Goal: Transaction & Acquisition: Purchase product/service

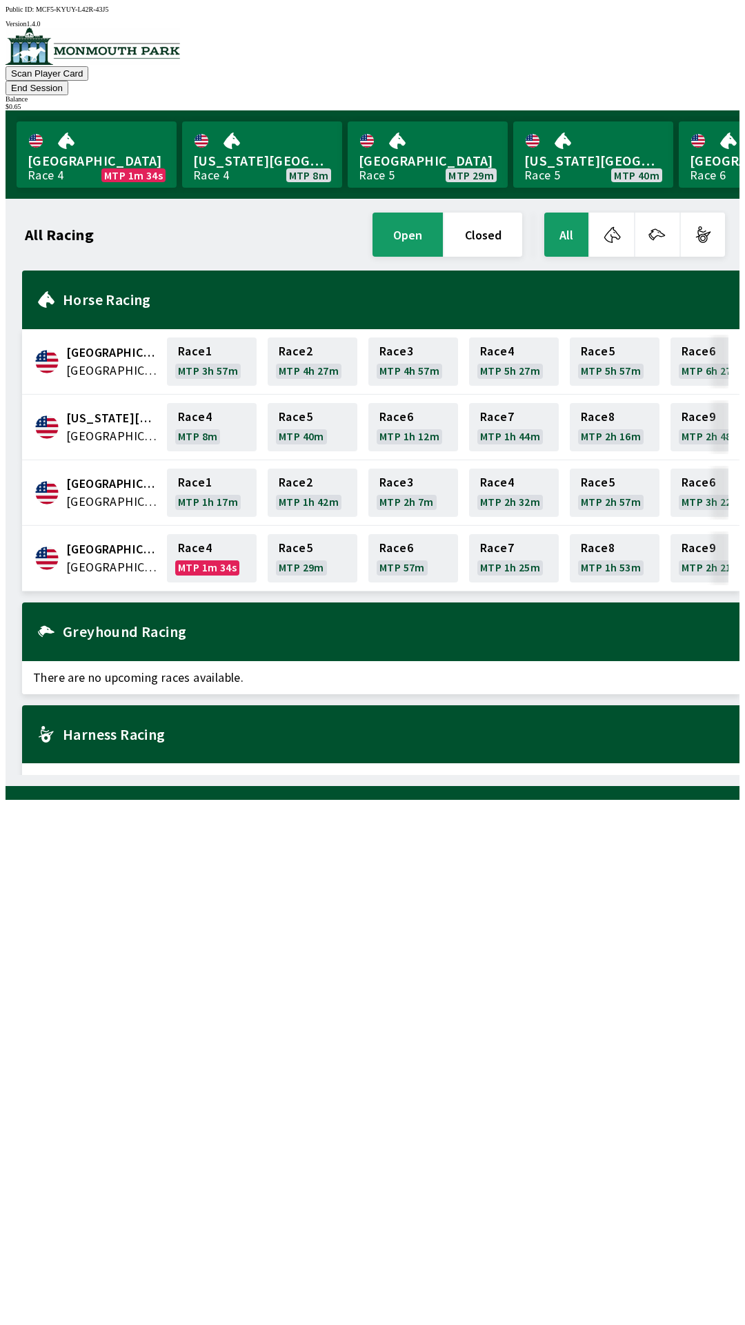
click at [411, 775] on div "All Racing open closed All [GEOGRAPHIC_DATA] [GEOGRAPHIC_DATA] Race 1 MTP 3h 57…" at bounding box center [378, 492] width 723 height 565
click at [406, 153] on link "[GEOGRAPHIC_DATA] Race 5 MTP 29m" at bounding box center [428, 154] width 160 height 66
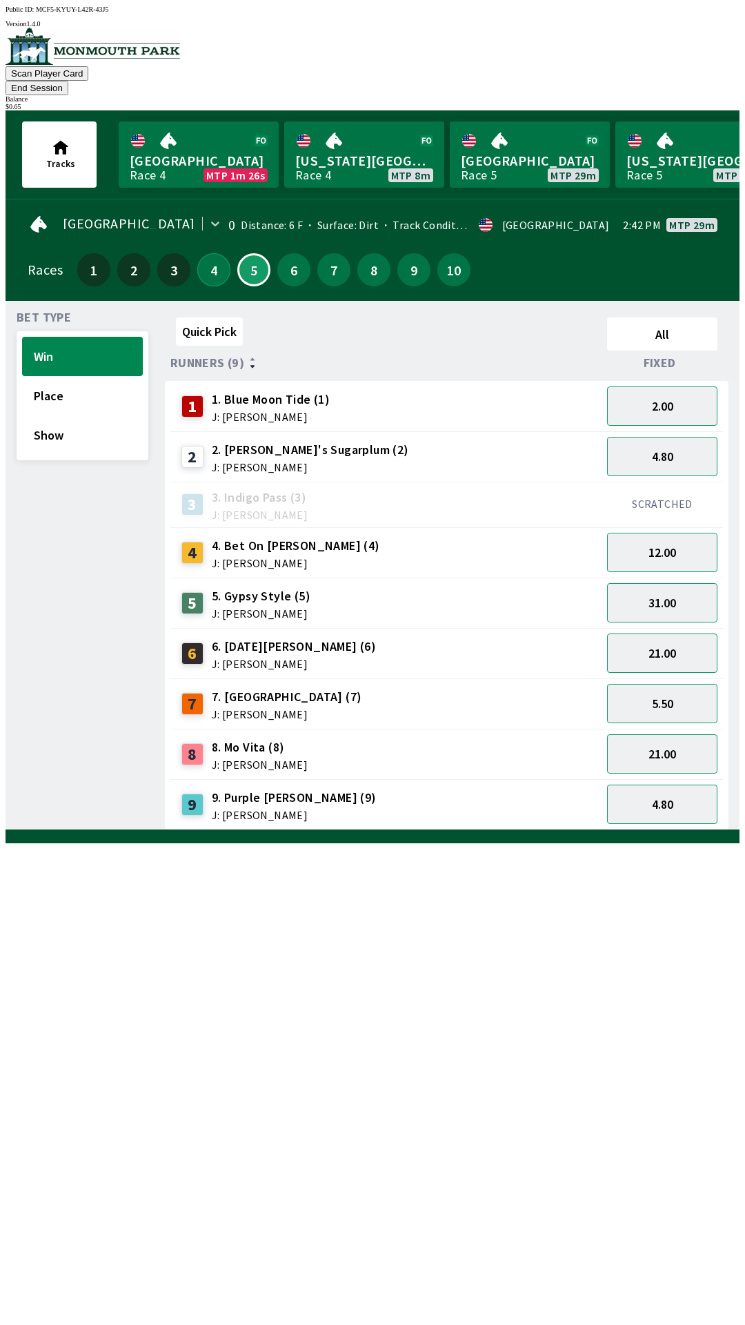
click at [207, 258] on button "4" at bounding box center [213, 269] width 33 height 33
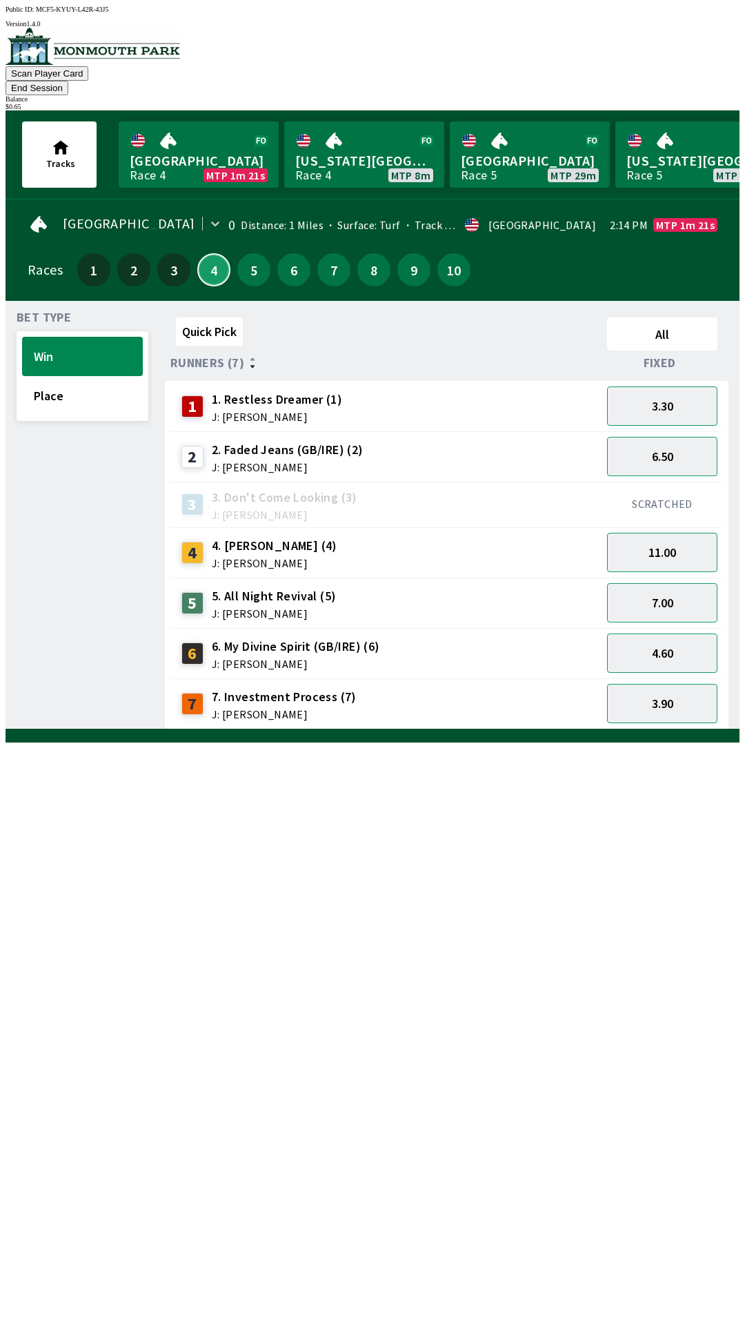
click at [197, 253] on button "4" at bounding box center [213, 269] width 33 height 33
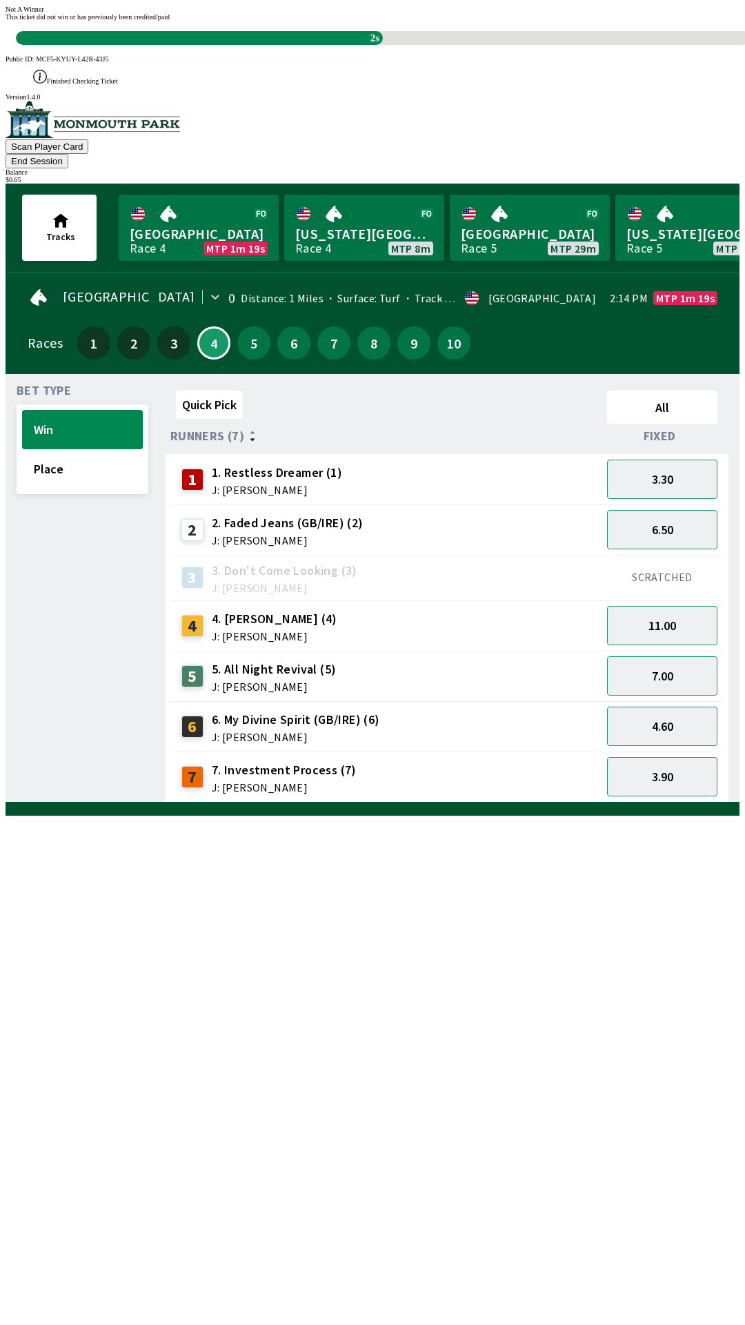
click at [359, 803] on div "Quick Pick All Runners (7) Fixed 1 1. Restless Dreamer (1) J: [PERSON_NAME] 3.3…" at bounding box center [452, 594] width 575 height 418
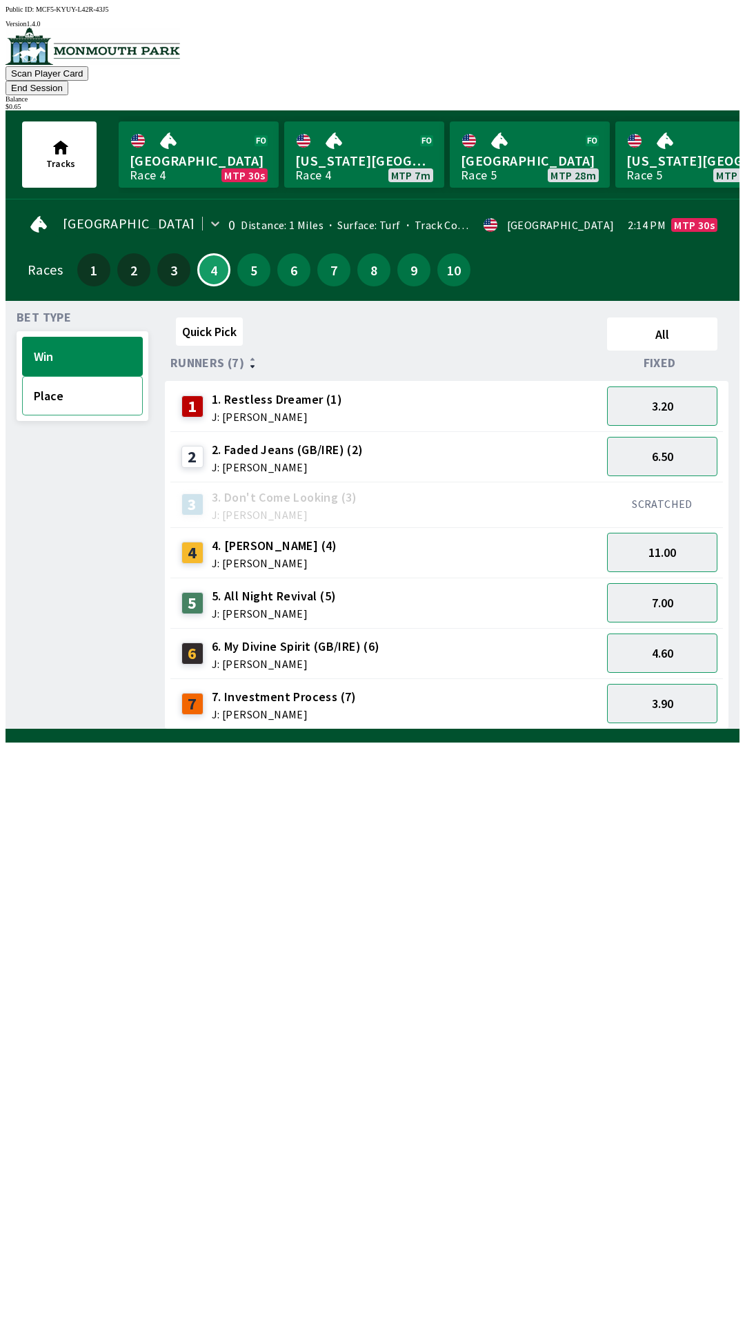
click at [97, 376] on button "Place" at bounding box center [82, 395] width 121 height 39
click at [275, 658] on span "J: [PERSON_NAME]" at bounding box center [296, 663] width 168 height 11
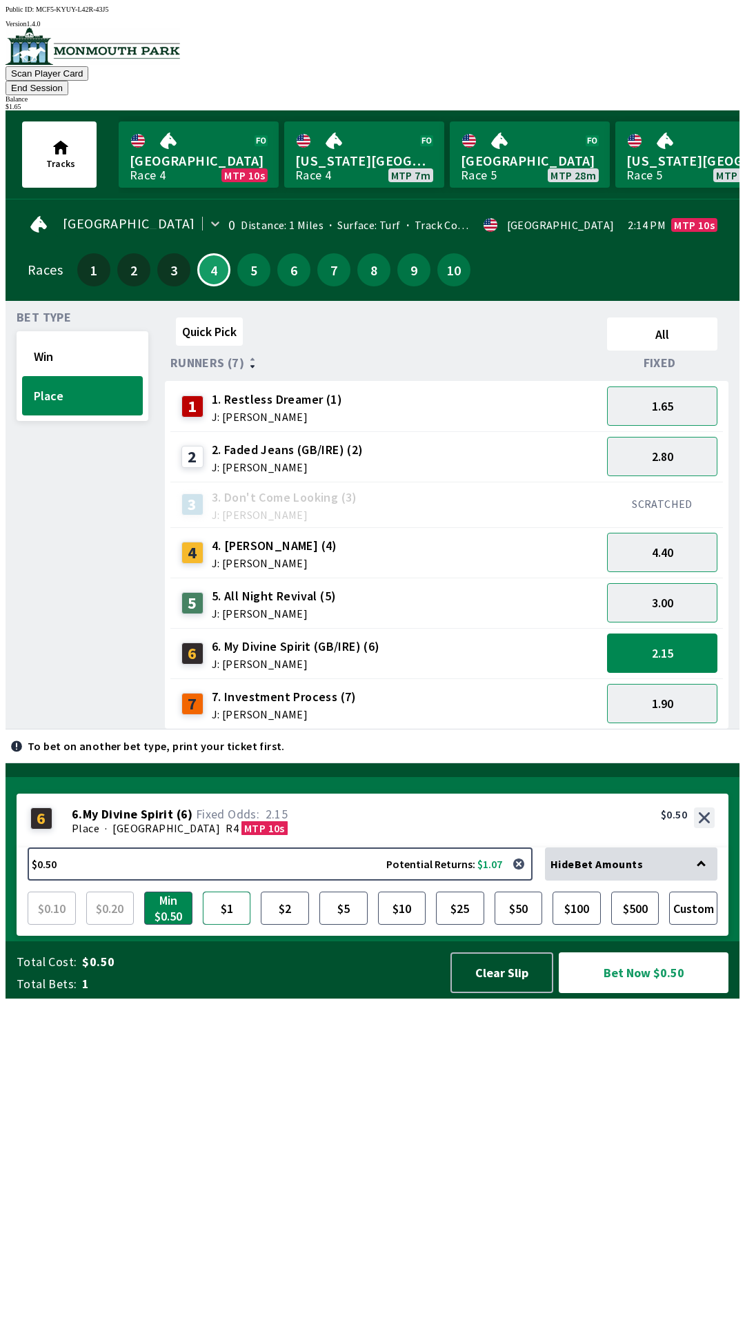
click at [222, 925] on button "$1" at bounding box center [227, 908] width 48 height 33
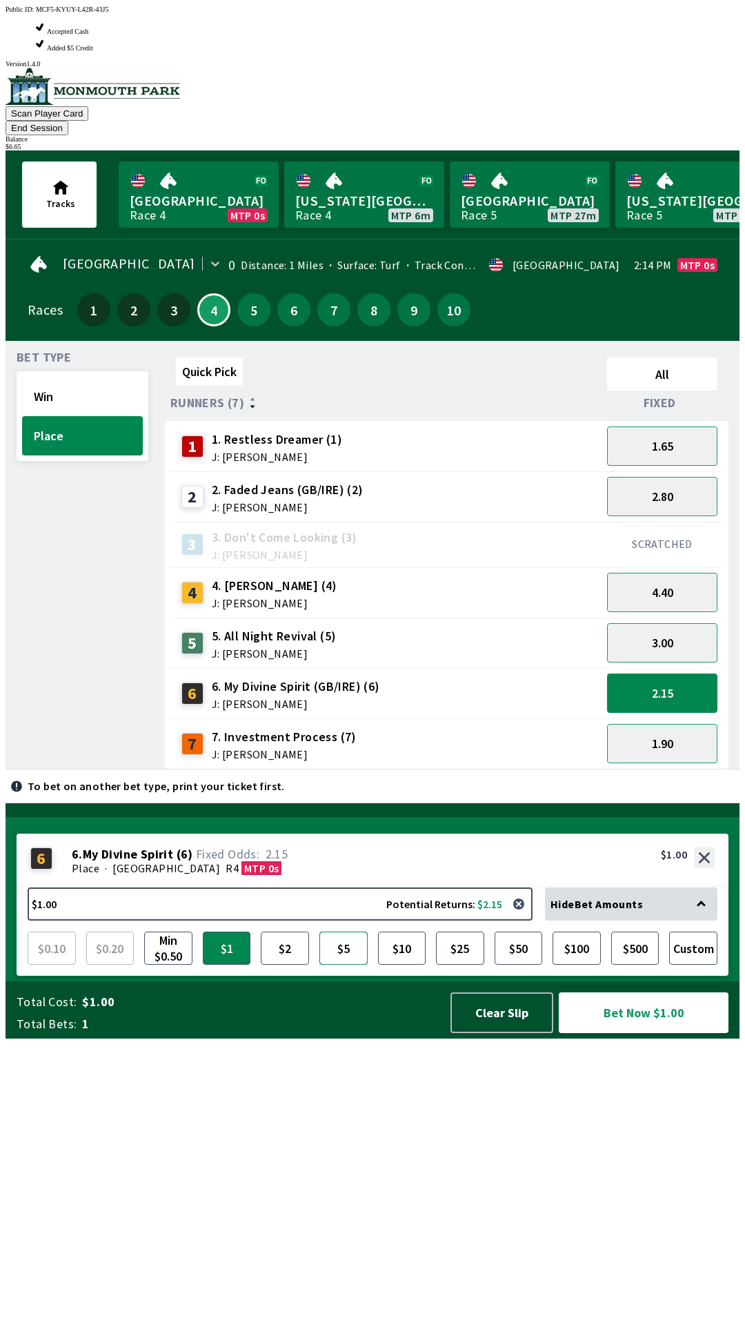
click at [340, 965] on button "$5" at bounding box center [344, 948] width 48 height 33
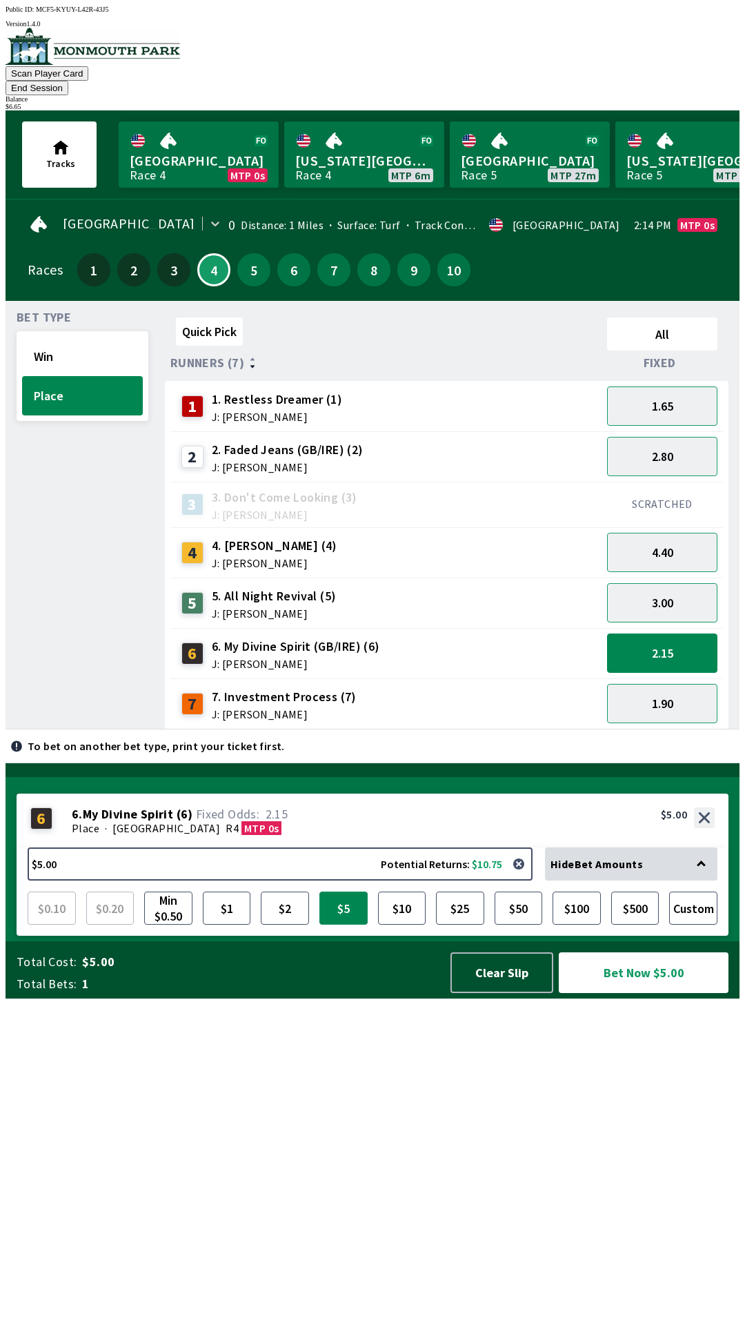
scroll to position [1, 0]
click at [623, 729] on div "Quick Pick All Runners (7) Fixed 1 1. Restless Dreamer (1) J: [PERSON_NAME] 1.6…" at bounding box center [452, 520] width 575 height 418
click at [621, 993] on button "Bet Now $5.00" at bounding box center [644, 972] width 170 height 41
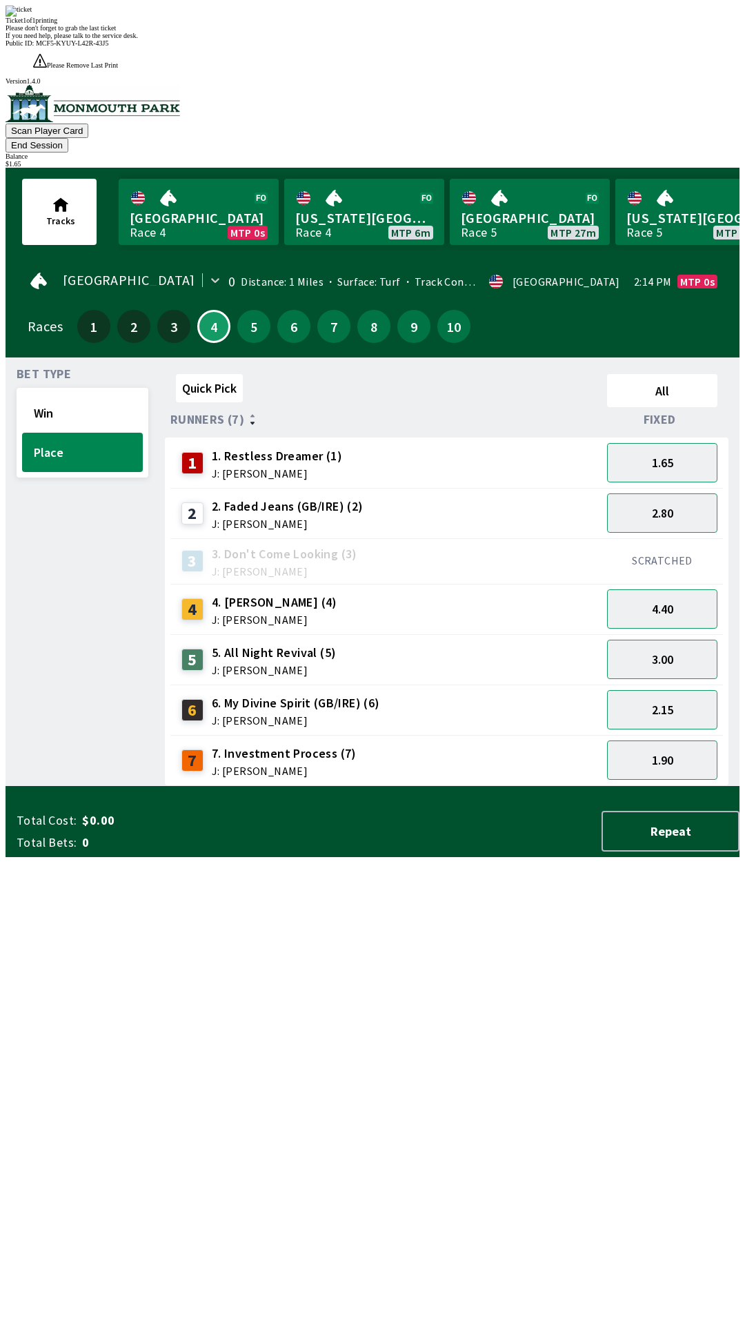
click at [226, 786] on div "Quick Pick All Runners (7) Fixed 1 1. Restless Dreamer (1) J: [PERSON_NAME] 1.6…" at bounding box center [452, 578] width 575 height 418
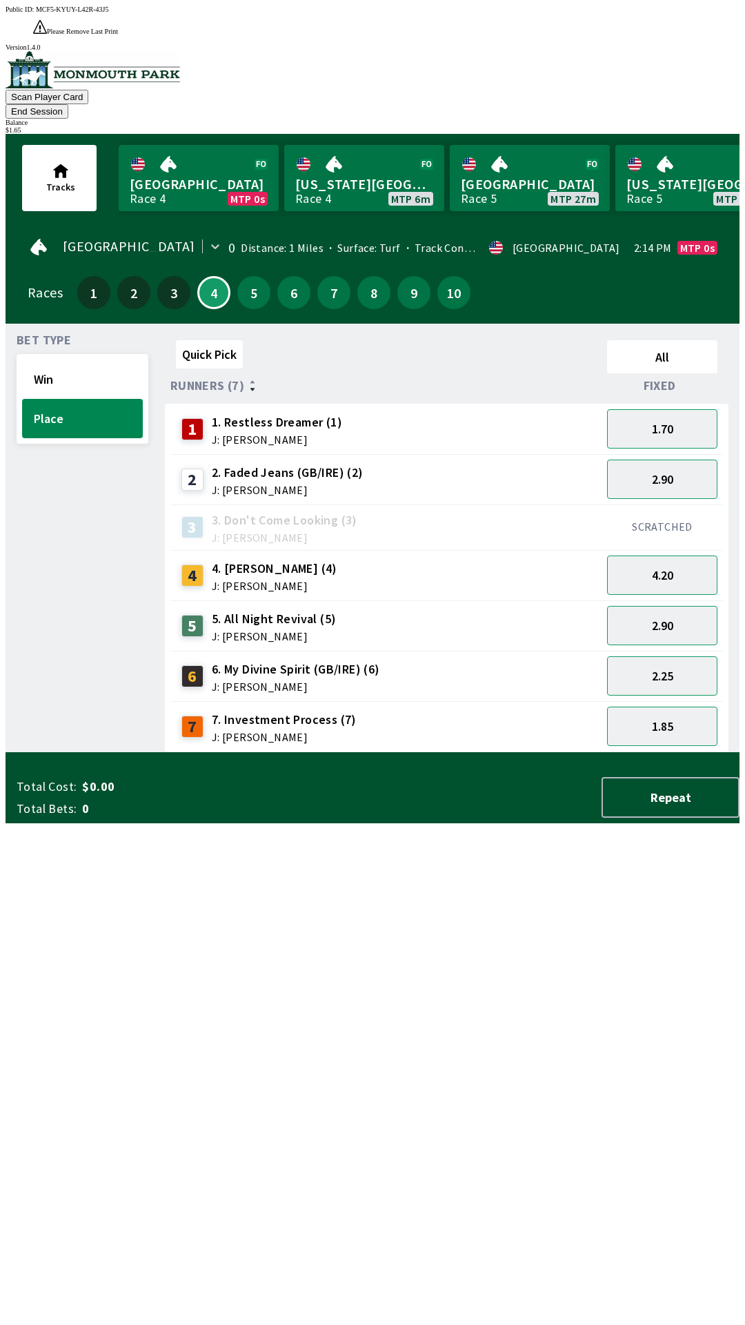
click at [277, 580] on span "J: [PERSON_NAME]" at bounding box center [275, 585] width 126 height 11
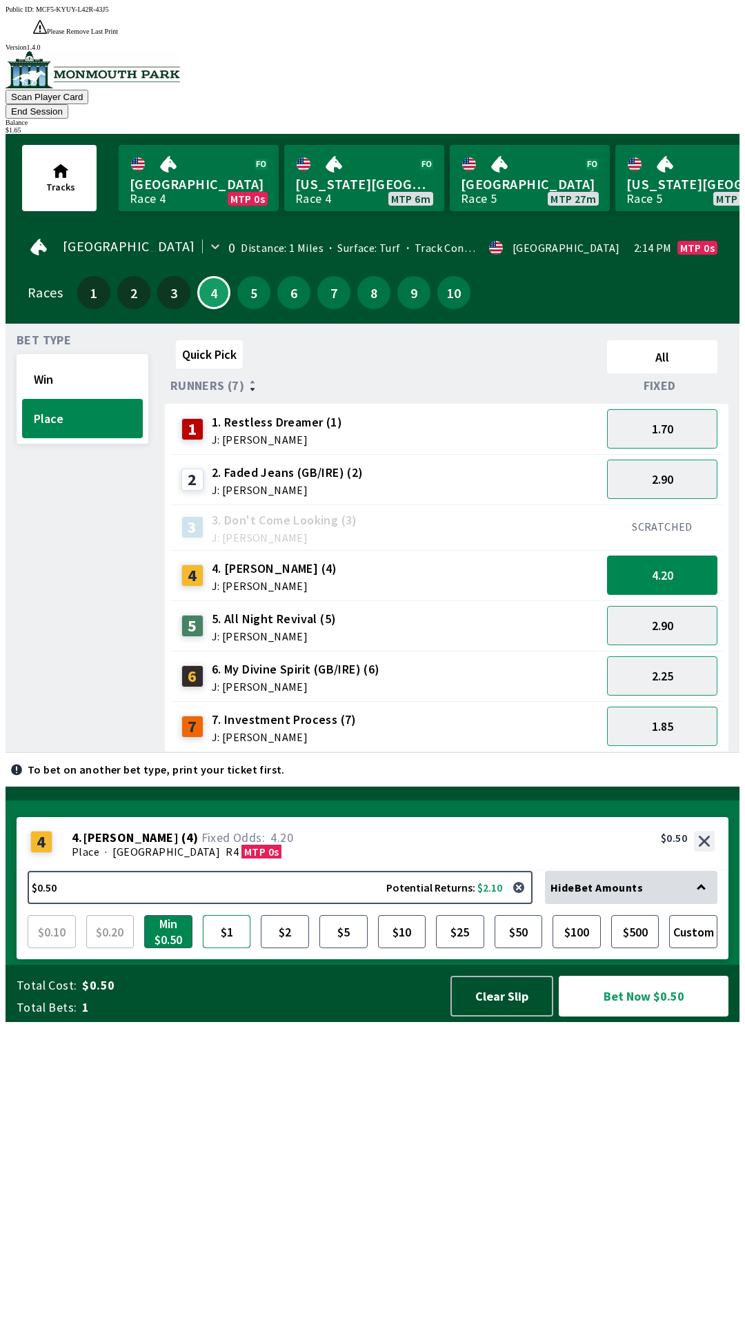
click at [228, 948] on button "$1" at bounding box center [227, 931] width 48 height 33
click at [287, 660] on div "6. My Divine Spirit (GB/IRE) (6) J: [PERSON_NAME]" at bounding box center [296, 676] width 168 height 32
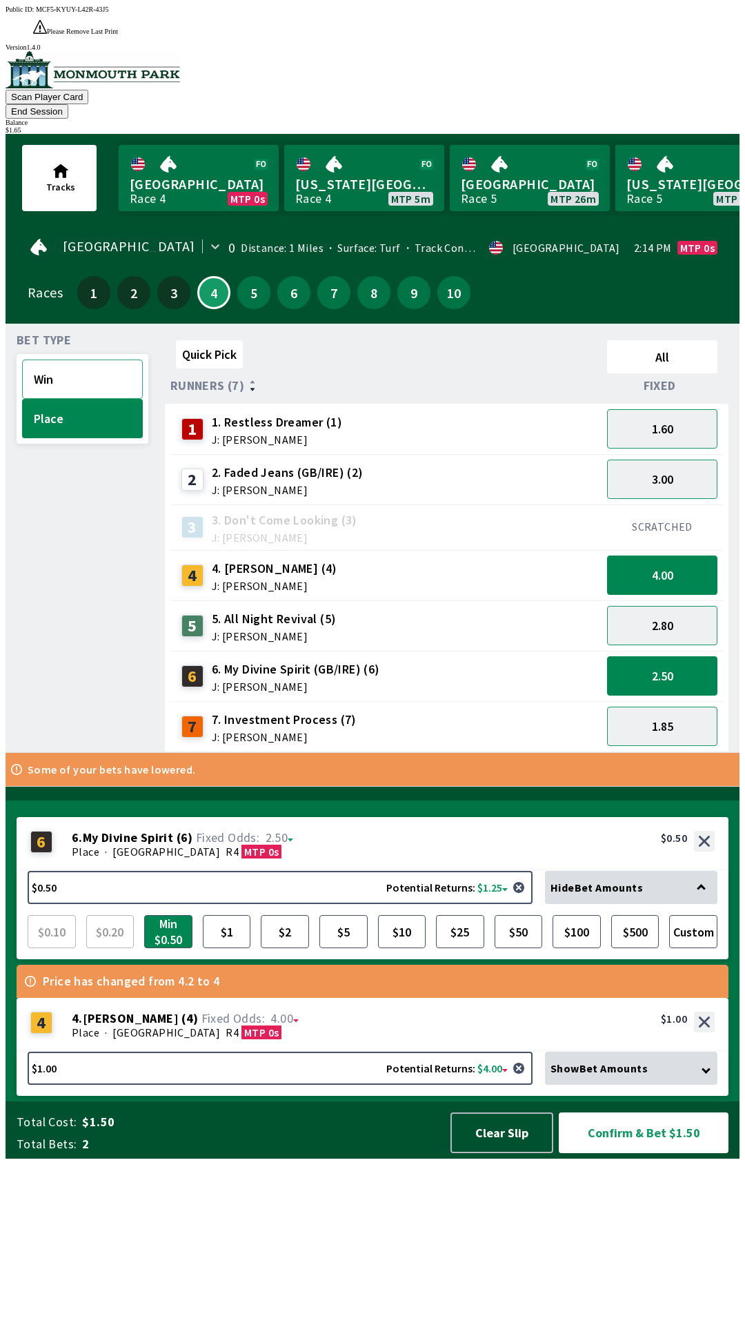
click at [74, 360] on button "Win" at bounding box center [82, 379] width 121 height 39
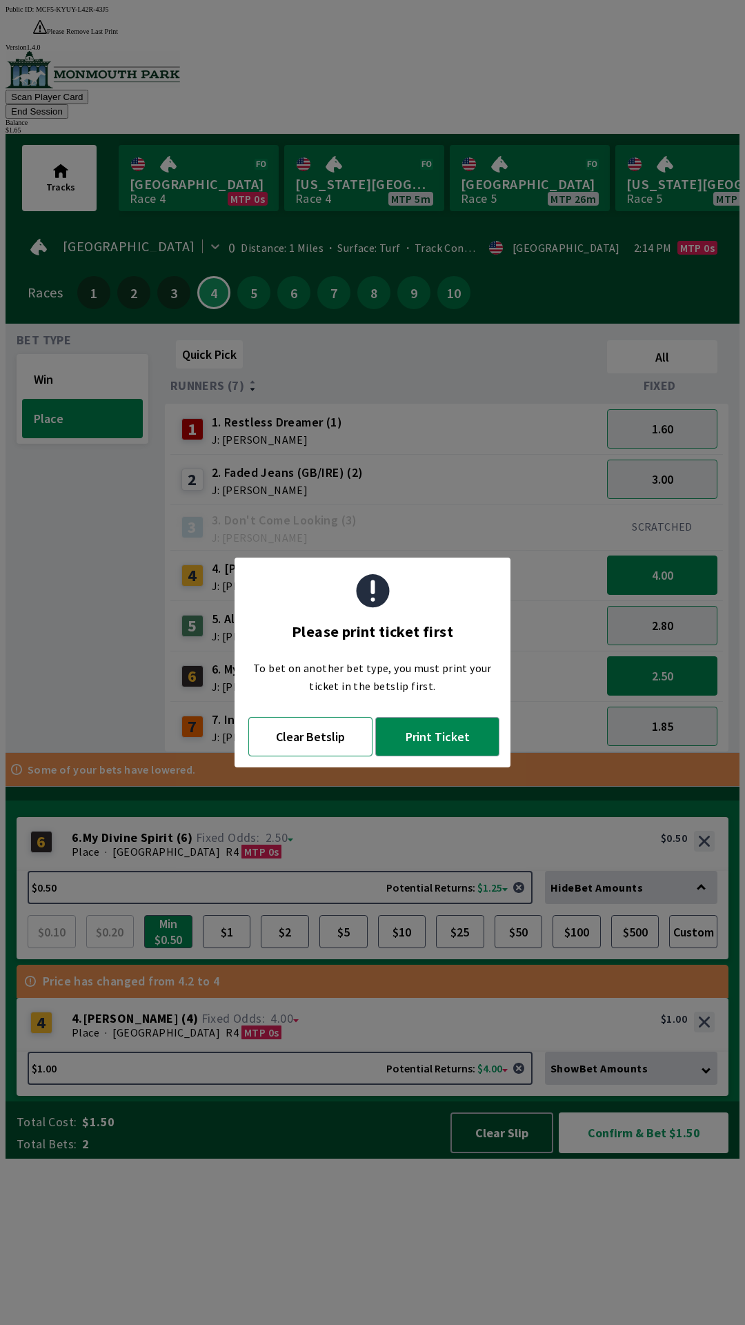
click at [302, 745] on button "Clear Betslip" at bounding box center [310, 736] width 124 height 39
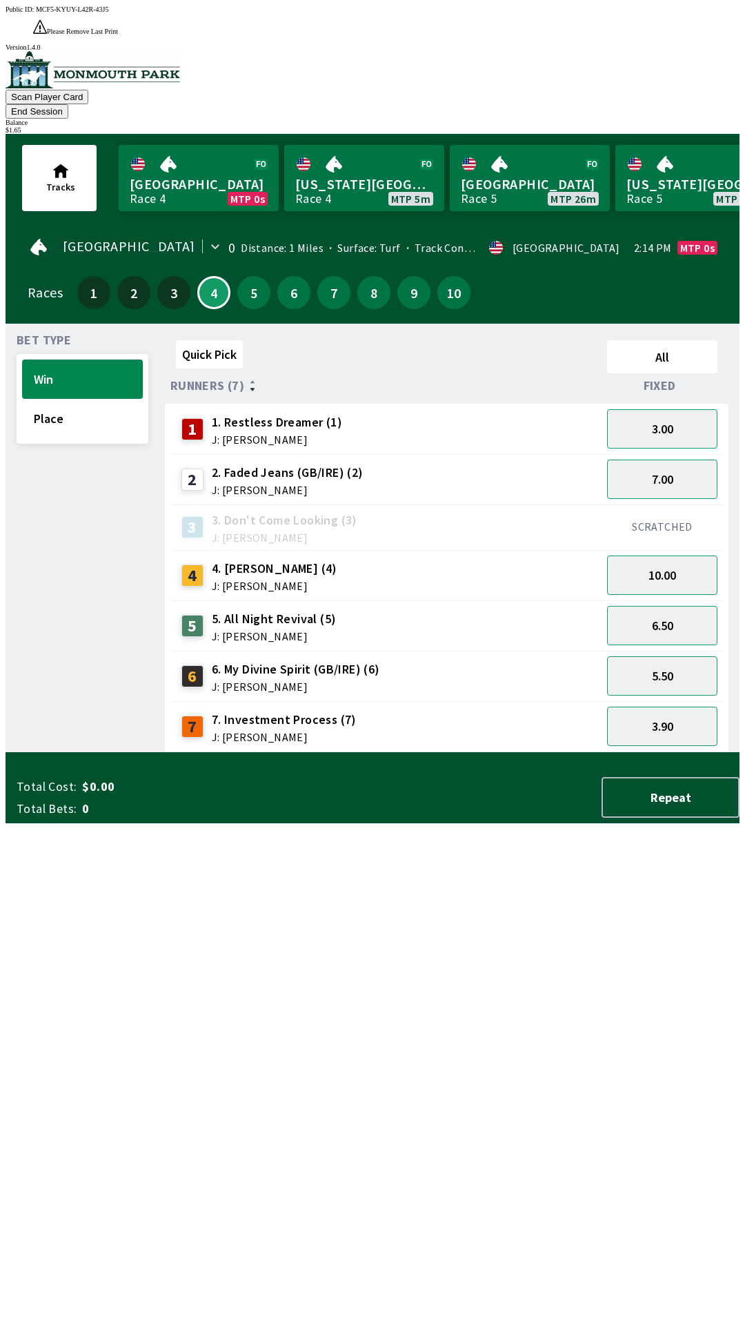
click at [257, 681] on span "J: [PERSON_NAME]" at bounding box center [296, 686] width 168 height 11
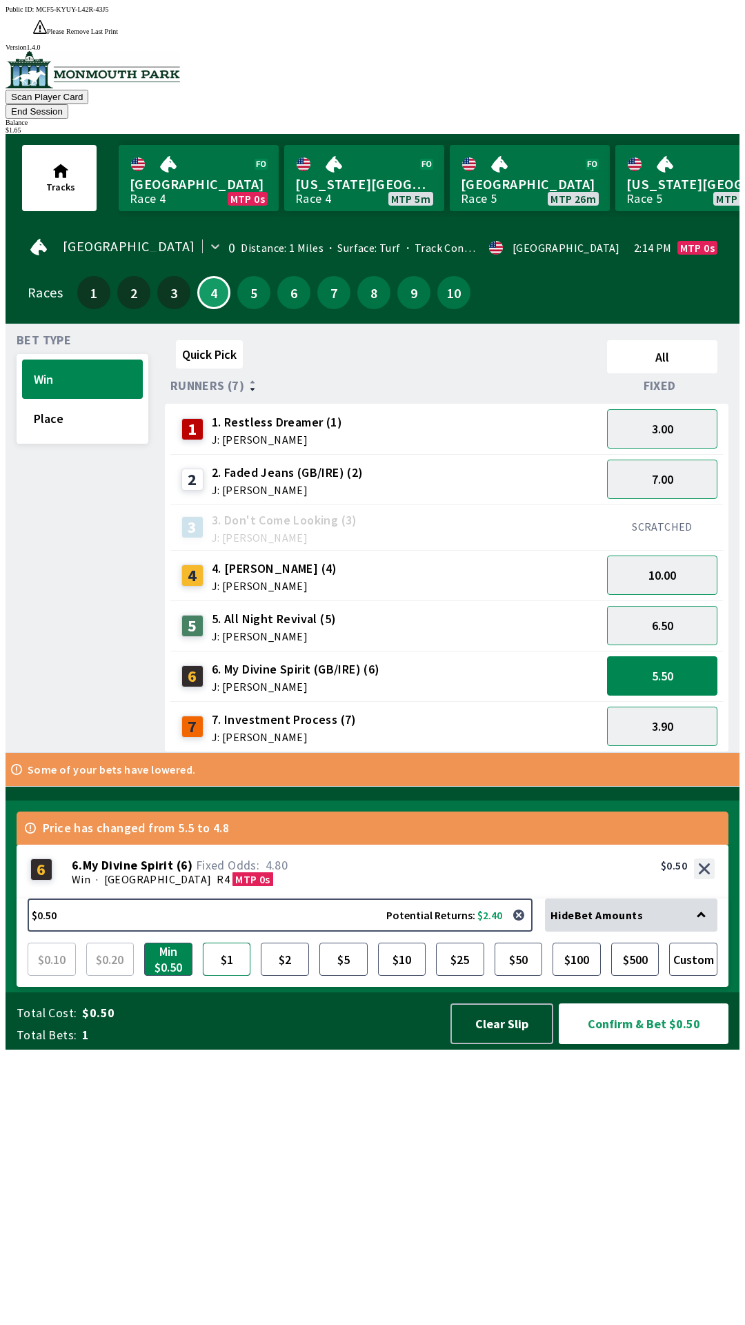
click at [226, 976] on button "$1" at bounding box center [227, 959] width 48 height 33
click at [614, 1044] on button "Confirm & Bet $1.00" at bounding box center [644, 1024] width 170 height 41
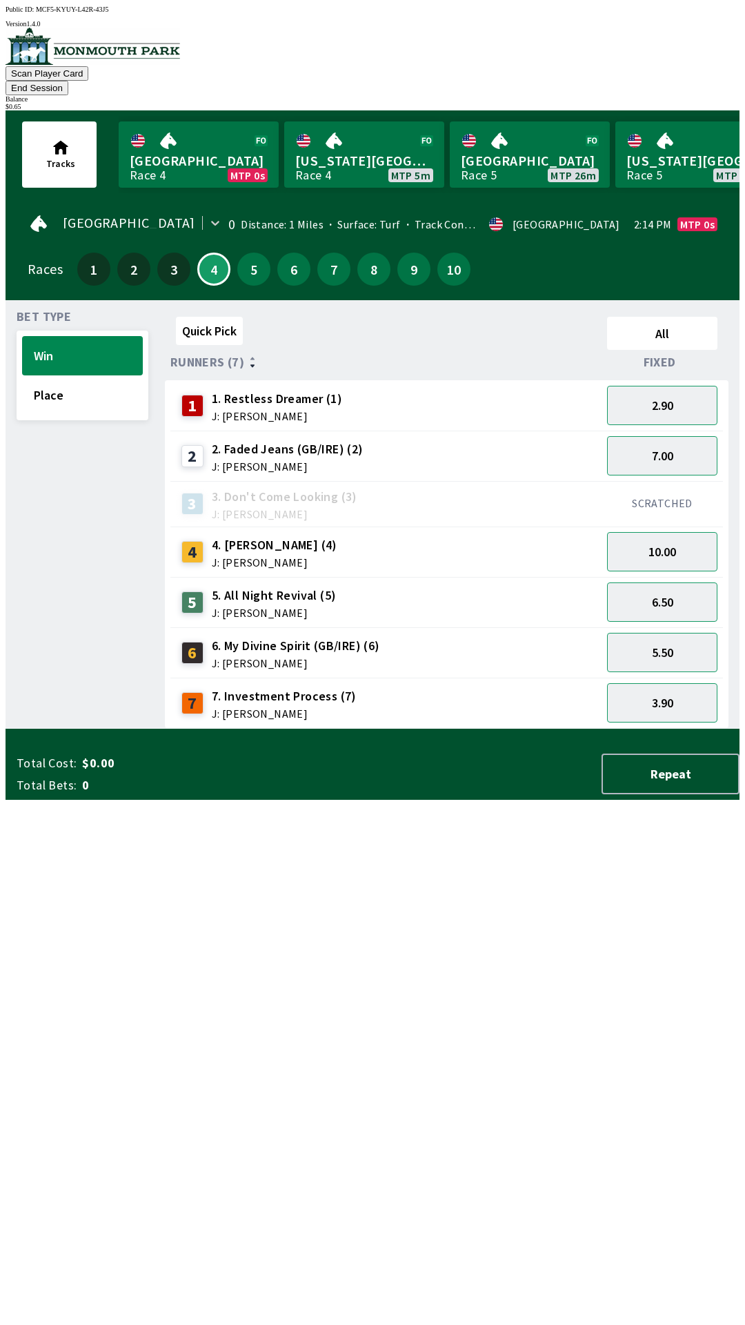
click at [554, 729] on div "Quick Pick All Runners (7) Fixed 1 1. Restless Dreamer (1) J: [PERSON_NAME] 2.9…" at bounding box center [452, 520] width 575 height 418
click at [68, 81] on button "End Session" at bounding box center [37, 88] width 63 height 14
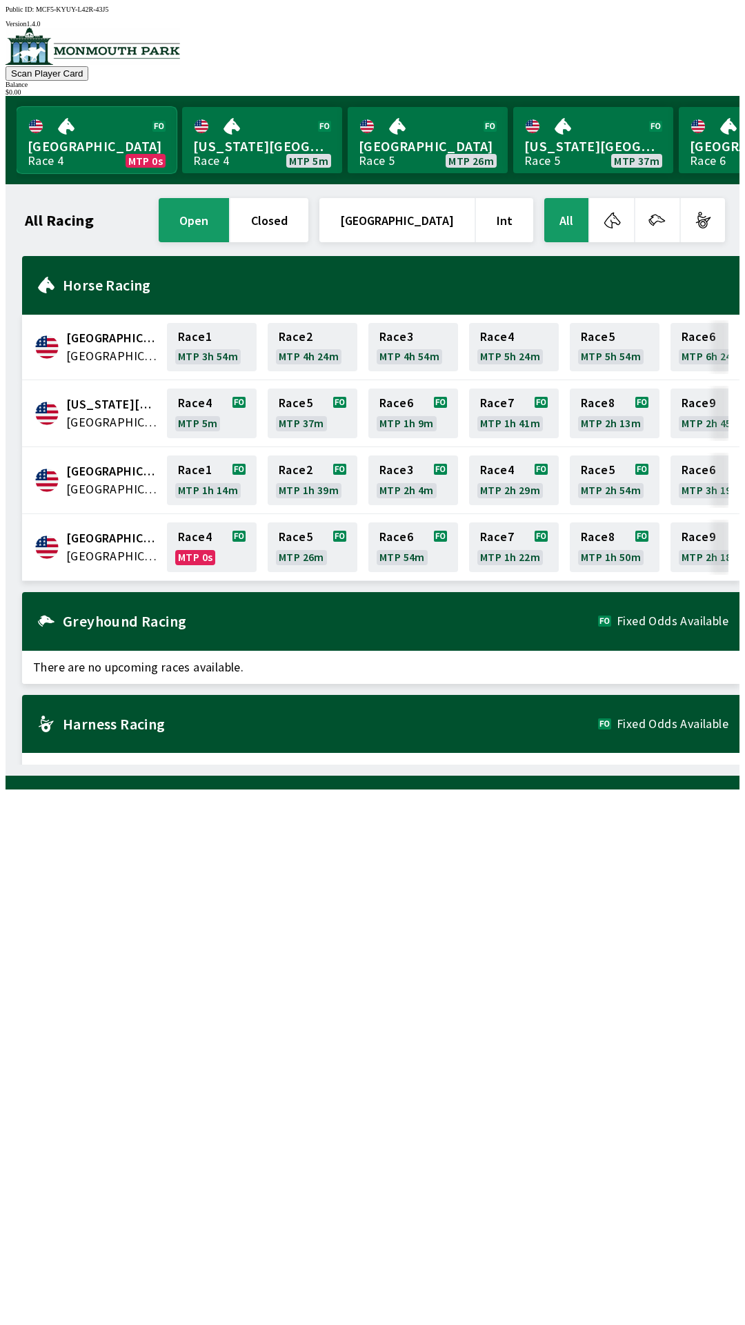
click at [91, 138] on link "Monmouth Park Race 4 MTP 0s" at bounding box center [97, 140] width 160 height 66
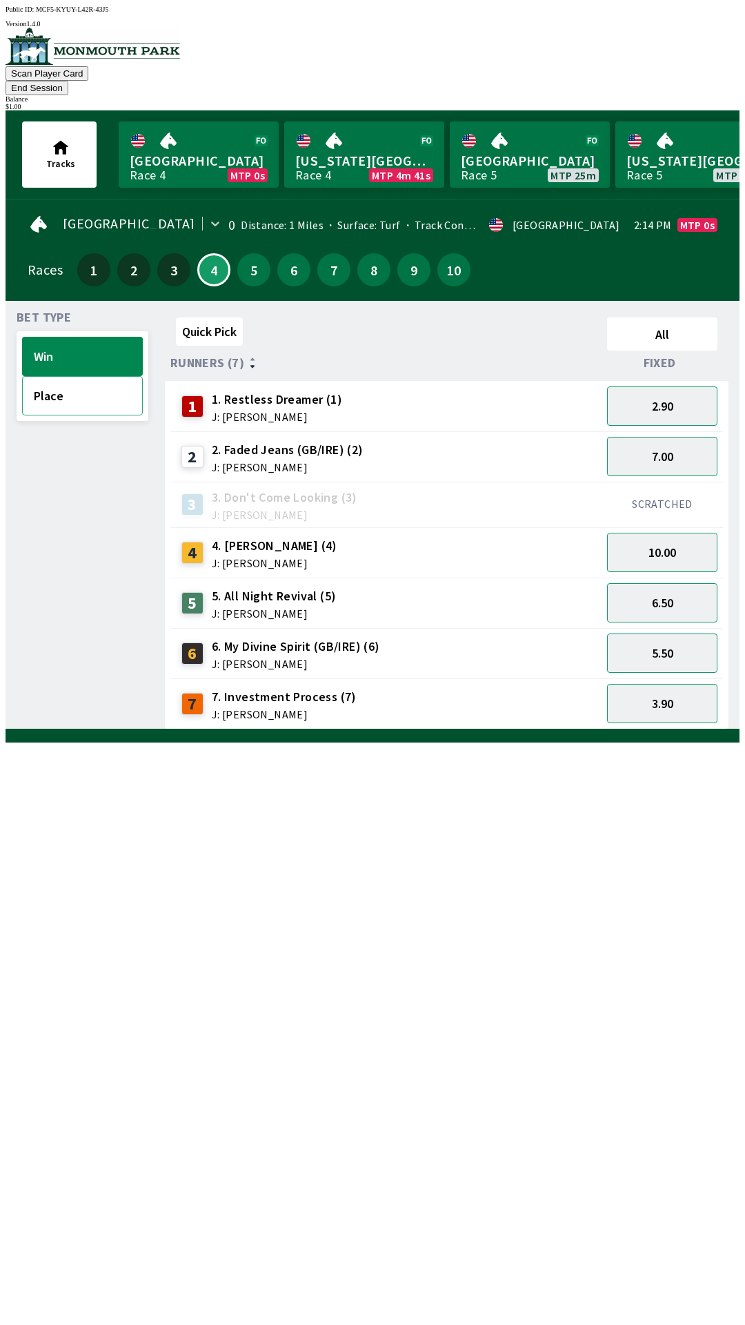
click at [61, 376] on button "Place" at bounding box center [82, 395] width 121 height 39
click at [673, 447] on button "3.00" at bounding box center [662, 456] width 110 height 39
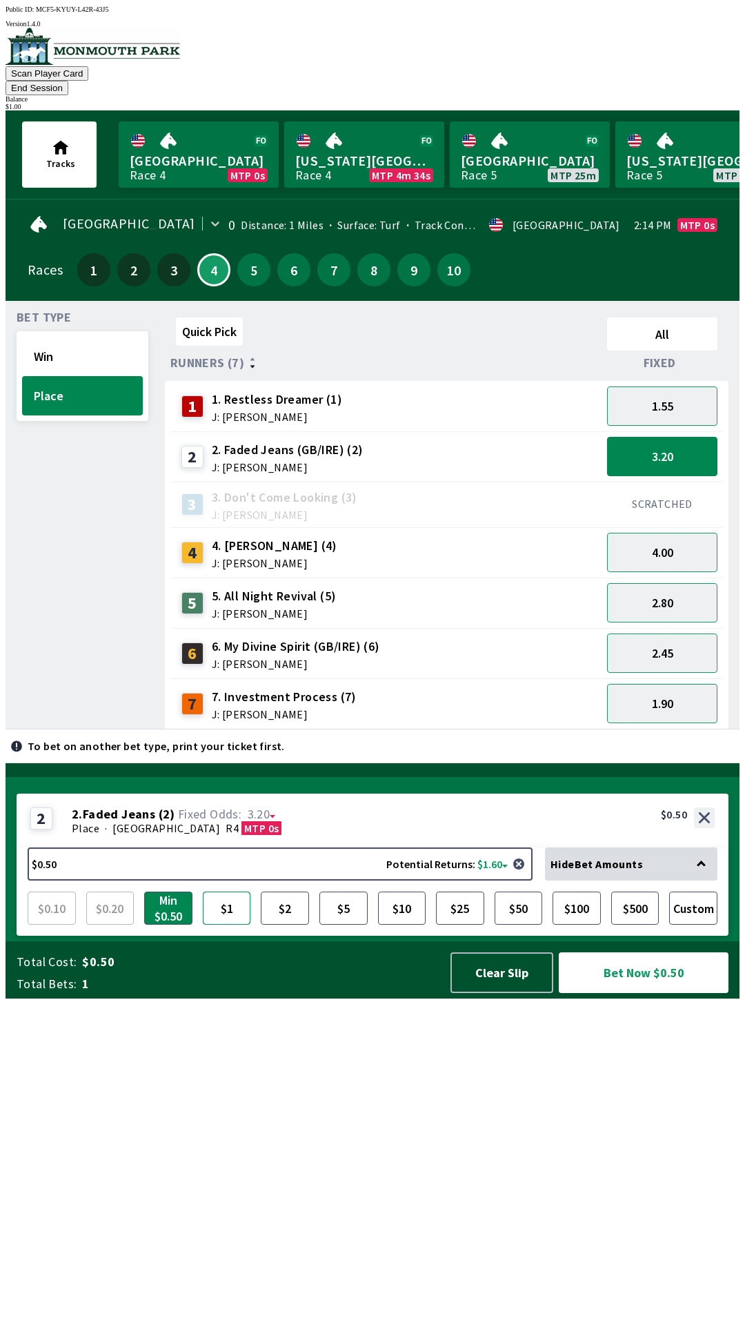
click at [223, 925] on button "$1" at bounding box center [227, 908] width 48 height 33
click at [657, 993] on button "Bet Now $1.00" at bounding box center [644, 972] width 170 height 41
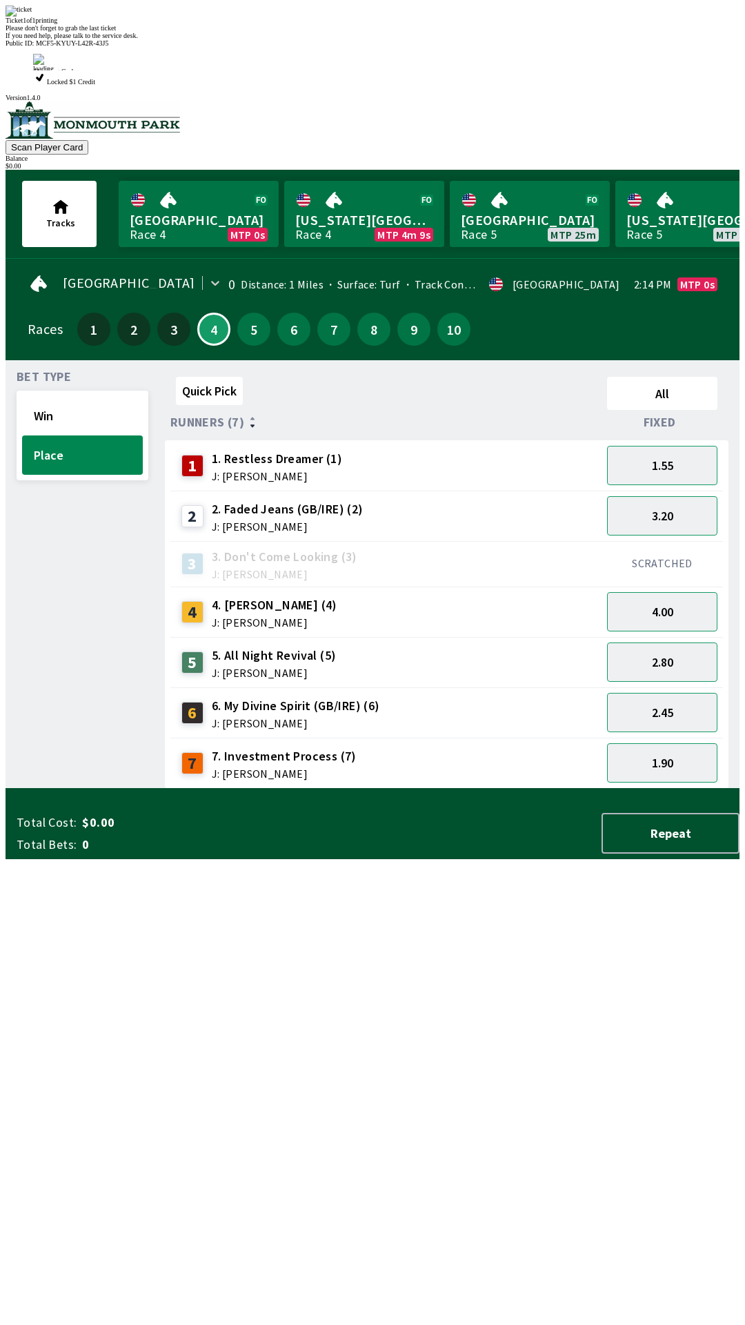
click at [404, 789] on div "Quick Pick All Runners (7) Fixed 1 1. Restless Dreamer (1) J: [PERSON_NAME] 1.5…" at bounding box center [452, 580] width 575 height 418
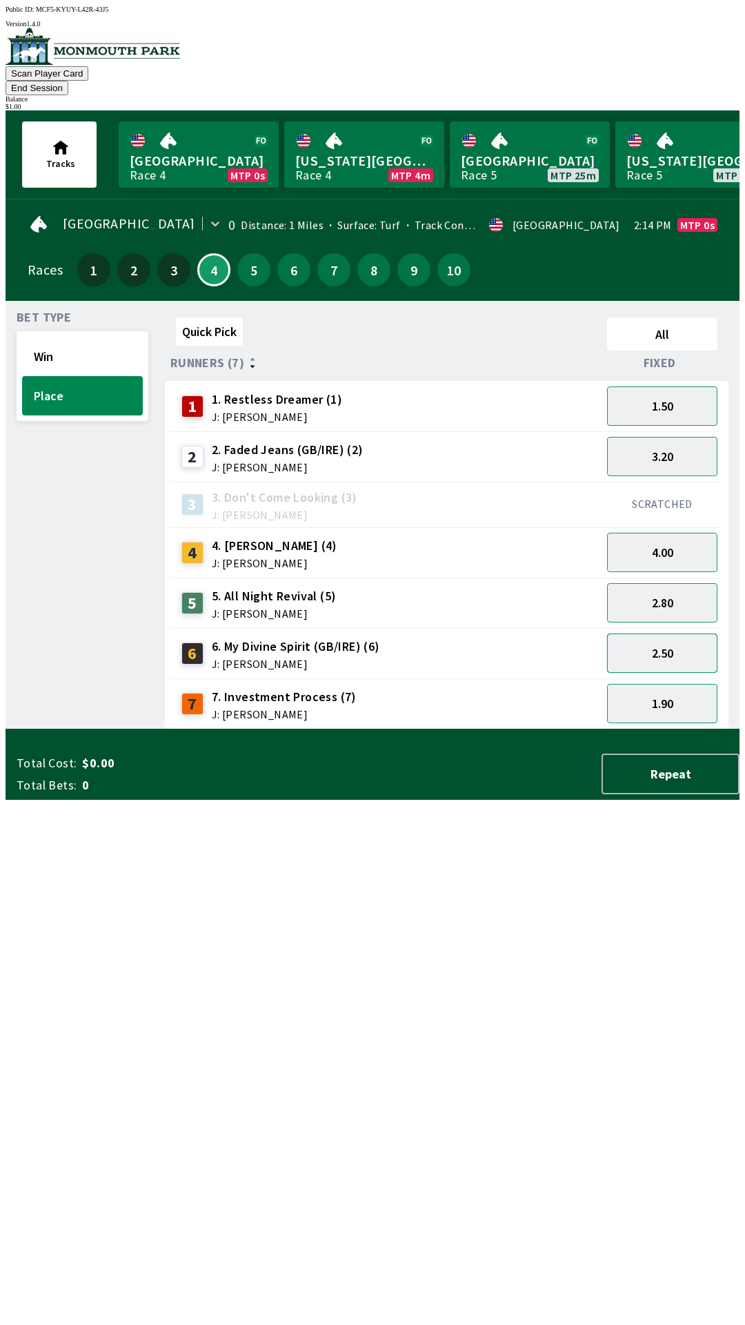
click at [692, 640] on button "2.50" at bounding box center [662, 653] width 110 height 39
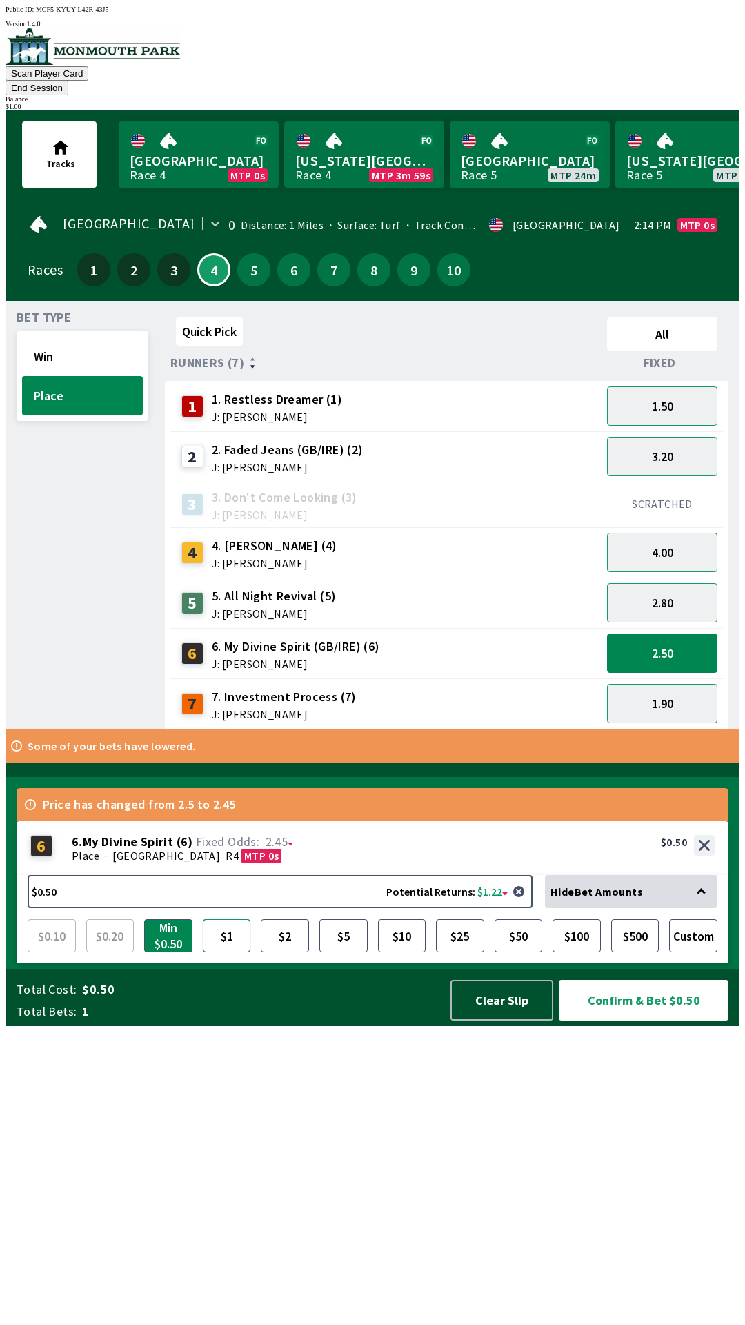
click at [224, 952] on button "$1" at bounding box center [227, 935] width 48 height 33
click at [627, 1021] on button "Confirm & Bet $1.00" at bounding box center [644, 1000] width 170 height 41
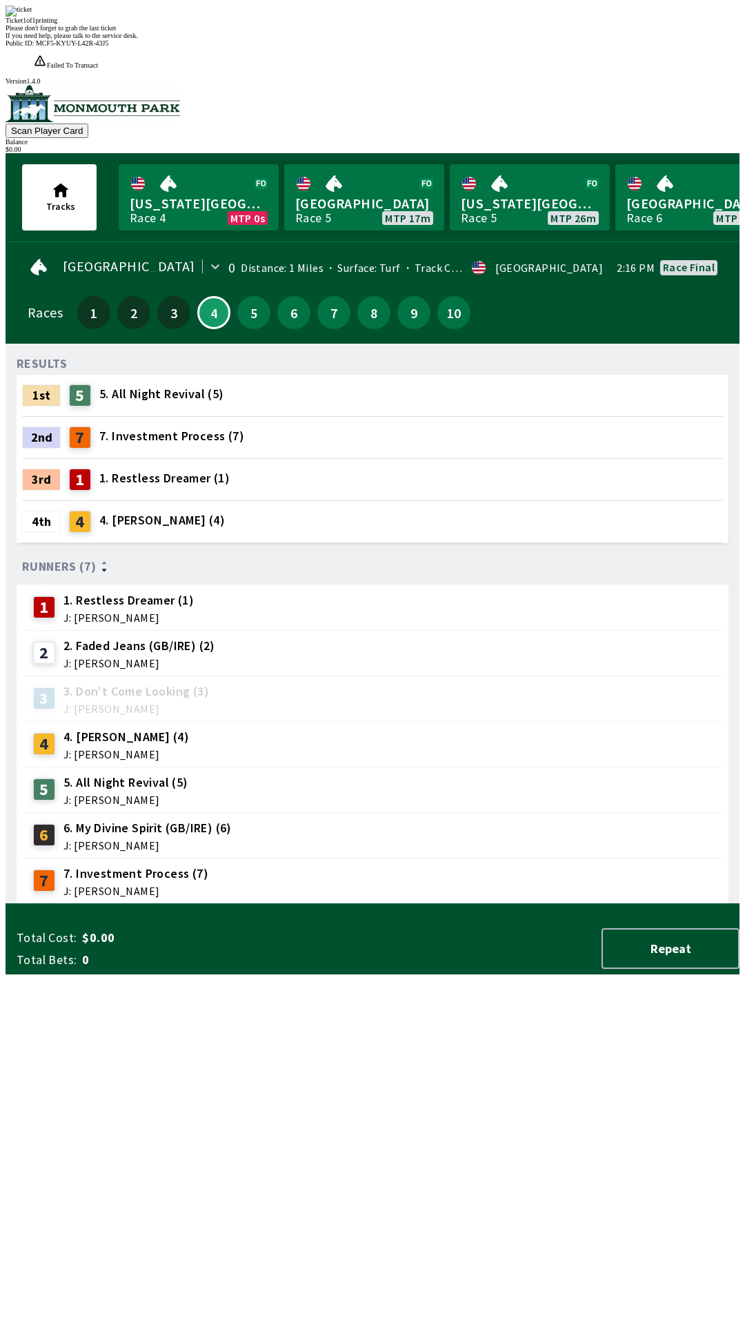
click at [440, 32] on div "Please don't forget to grab the last ticket" at bounding box center [373, 28] width 734 height 8
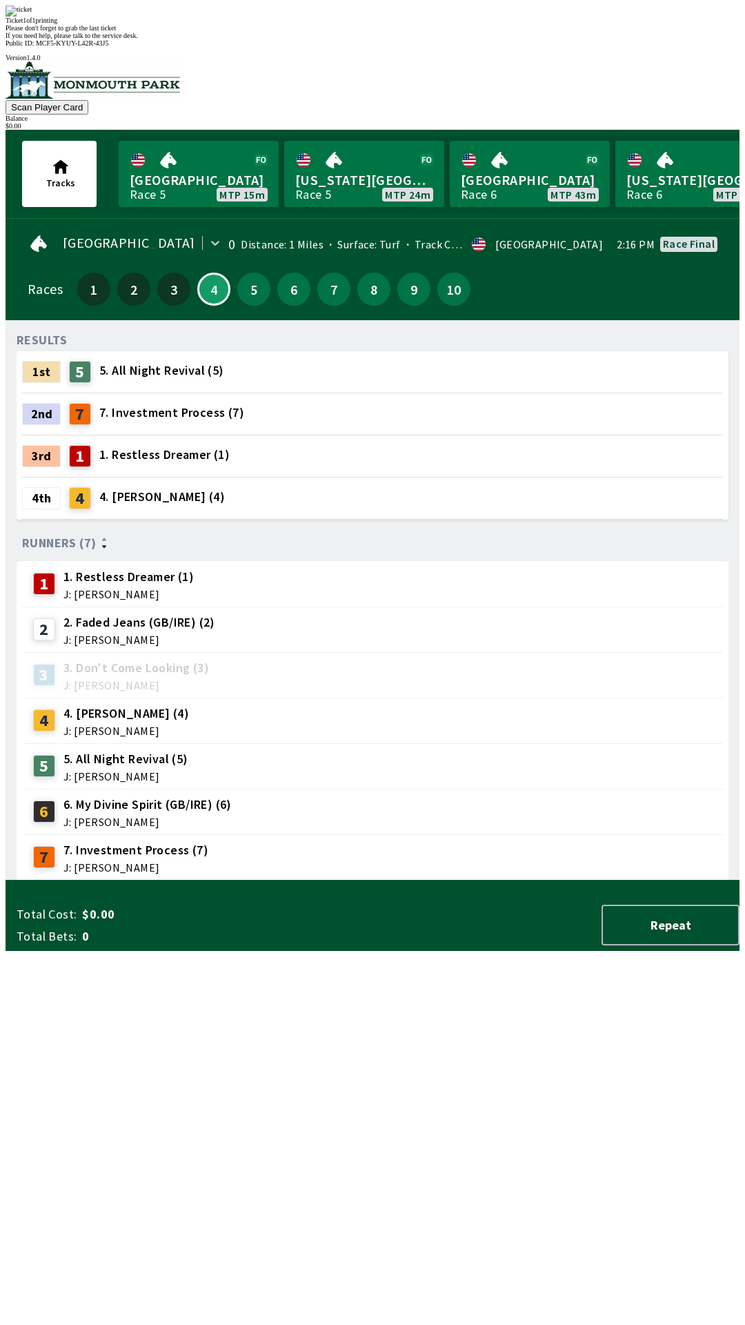
click at [521, 881] on div "RESULTS 1st 5 5. All Night Revival (5) 2nd 7 7. Investment Process (7) 3rd 1 1.…" at bounding box center [378, 605] width 723 height 549
